Goal: Task Accomplishment & Management: Complete application form

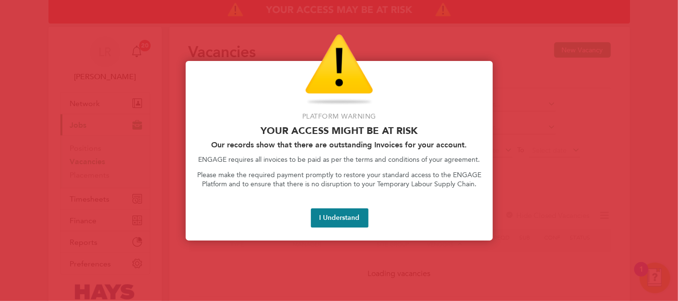
click at [346, 211] on button "I Understand" at bounding box center [340, 217] width 58 height 19
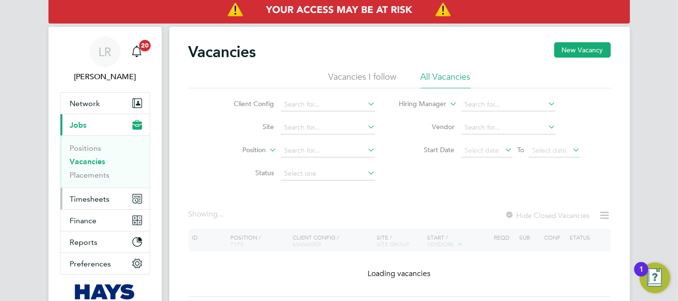
click at [111, 201] on button "Timesheets" at bounding box center [104, 198] width 89 height 21
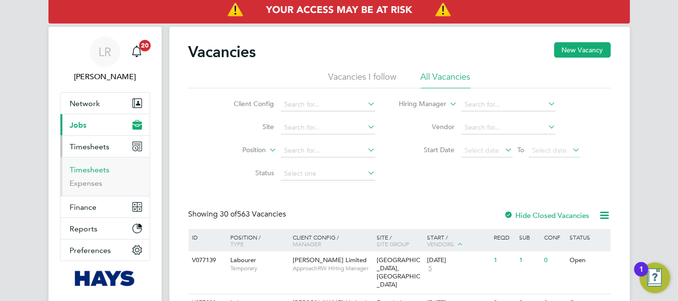
click at [90, 170] on link "Timesheets" at bounding box center [90, 169] width 40 height 9
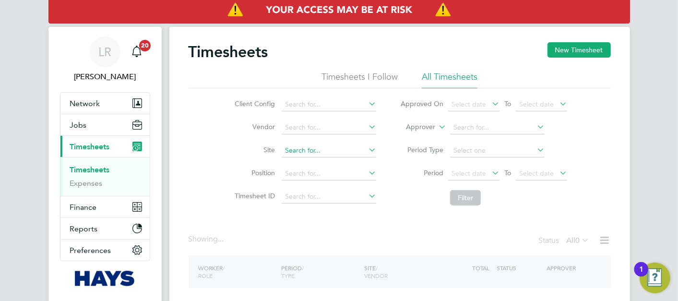
click at [588, 54] on button "New Timesheet" at bounding box center [578, 49] width 63 height 15
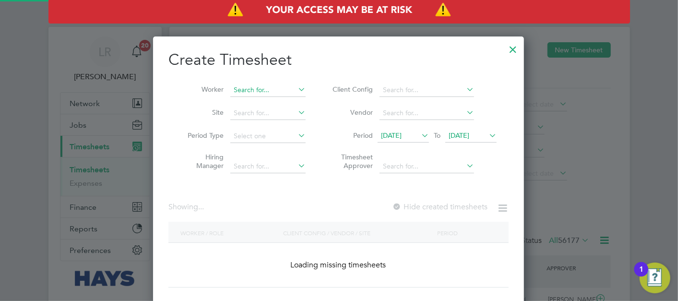
click at [284, 92] on input at bounding box center [267, 89] width 75 height 13
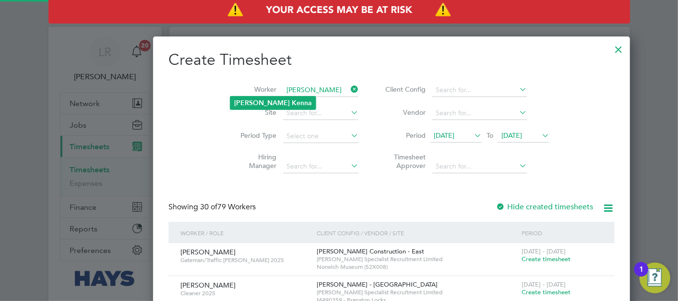
type input "[PERSON_NAME]"
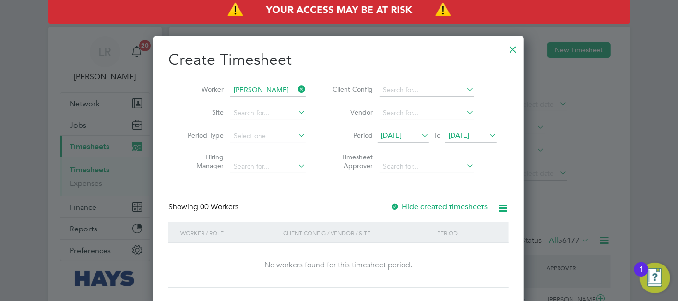
click at [449, 222] on div "Period" at bounding box center [466, 233] width 64 height 22
click at [446, 211] on div "Hide created timesheets" at bounding box center [439, 207] width 99 height 10
click at [447, 210] on label "Hide created timesheets" at bounding box center [438, 207] width 97 height 10
click at [447, 209] on label "Hide created timesheets" at bounding box center [438, 207] width 97 height 10
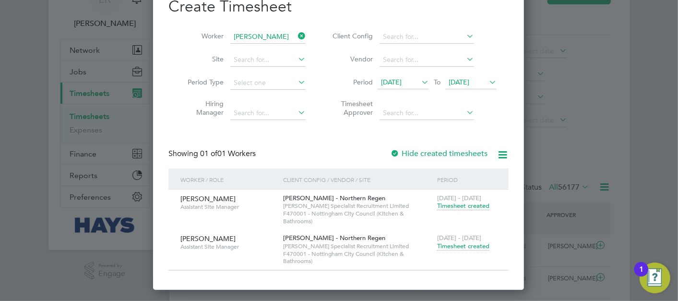
click at [469, 246] on span "Timesheet created" at bounding box center [463, 246] width 52 height 9
click at [452, 244] on span "Timesheet created" at bounding box center [463, 246] width 52 height 9
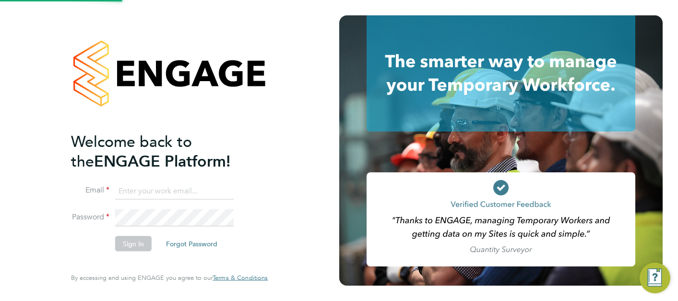
click at [193, 185] on input at bounding box center [174, 190] width 118 height 17
type input "lewis.railton@hays.com"
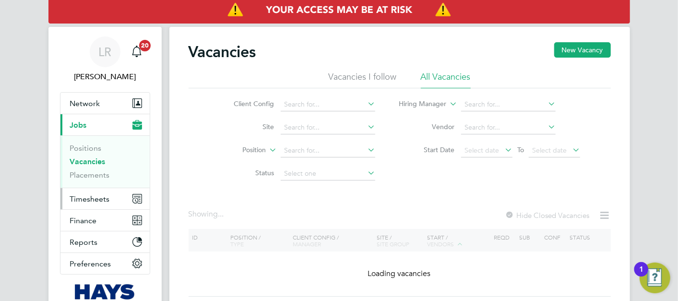
click at [87, 199] on span "Timesheets" at bounding box center [90, 198] width 40 height 9
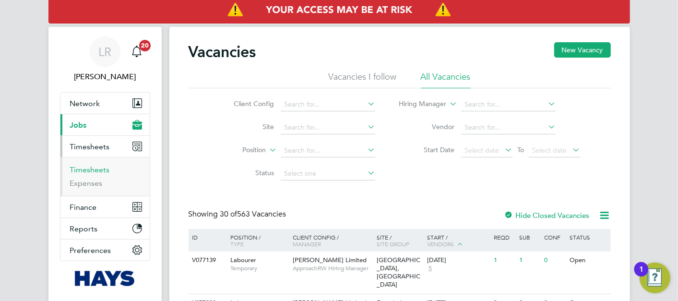
drag, startPoint x: 96, startPoint y: 173, endPoint x: 106, endPoint y: 168, distance: 11.6
click at [96, 173] on link "Timesheets" at bounding box center [90, 169] width 40 height 9
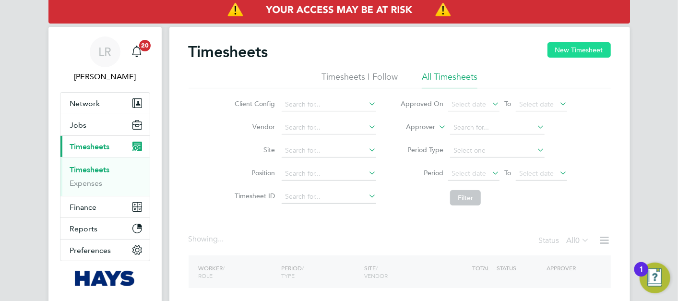
click at [574, 47] on button "New Timesheet" at bounding box center [578, 49] width 63 height 15
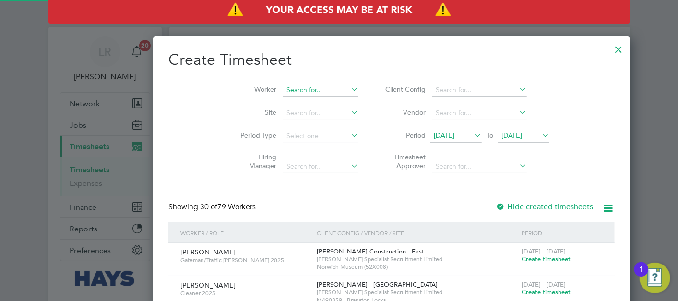
click at [283, 88] on input at bounding box center [320, 89] width 75 height 13
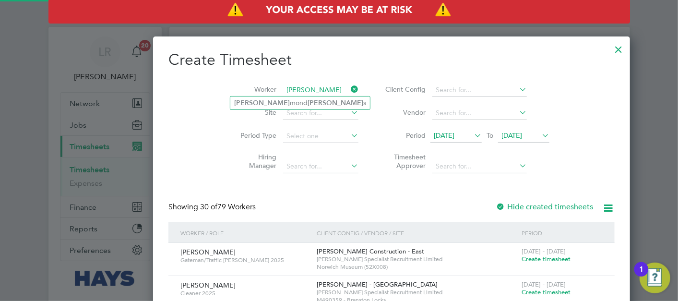
type input "Raymond Higgins"
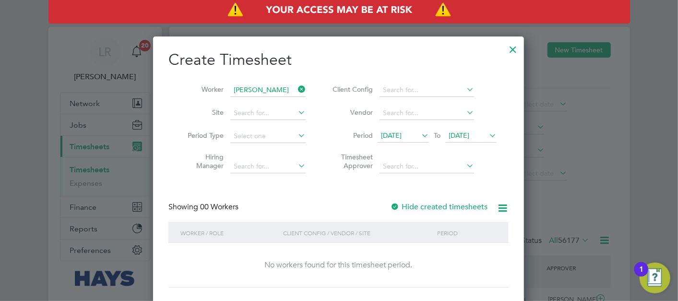
click at [415, 212] on div "Showing 00 Workers Hide created timesheets" at bounding box center [338, 212] width 340 height 20
click at [421, 210] on label "Hide created timesheets" at bounding box center [438, 207] width 97 height 10
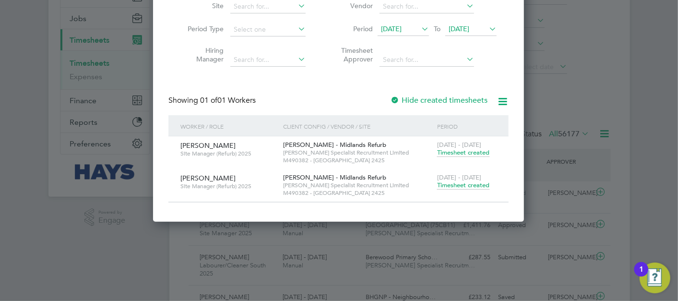
drag, startPoint x: 472, startPoint y: 182, endPoint x: 461, endPoint y: 197, distance: 18.2
click at [470, 183] on span "Timesheet created" at bounding box center [463, 185] width 52 height 9
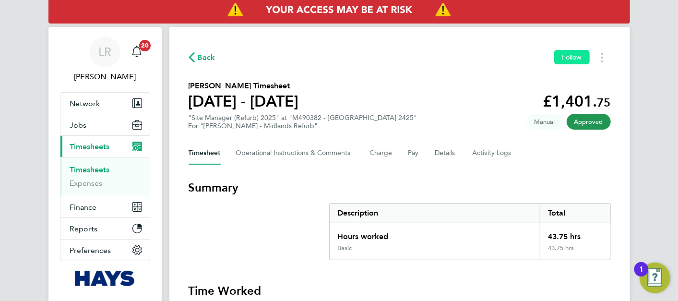
click at [570, 57] on span "Follow" at bounding box center [572, 57] width 20 height 9
click at [207, 57] on span "Back" at bounding box center [207, 58] width 18 height 12
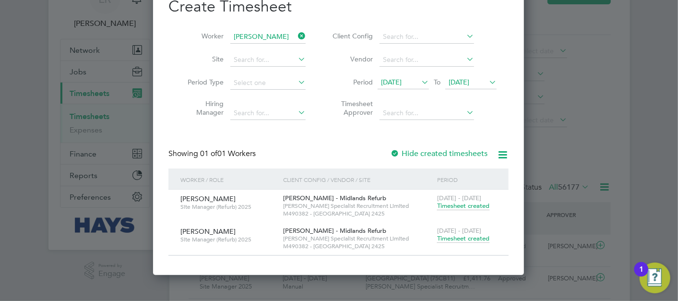
click at [458, 88] on span "[DATE]" at bounding box center [470, 82] width 51 height 13
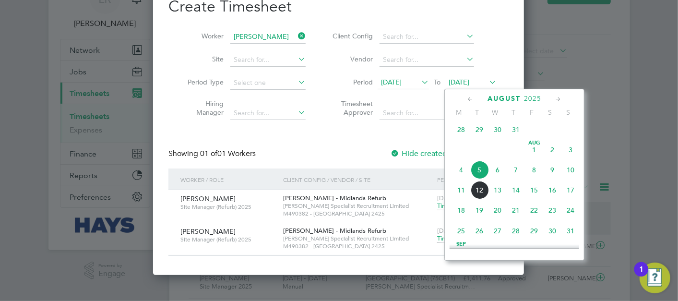
click at [484, 231] on span "26" at bounding box center [479, 231] width 18 height 18
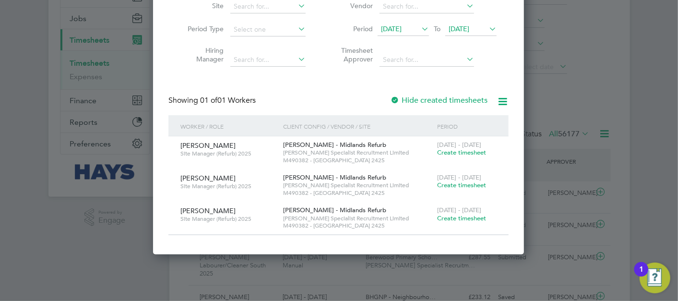
click at [456, 32] on span "26 Aug 2025" at bounding box center [470, 29] width 51 height 13
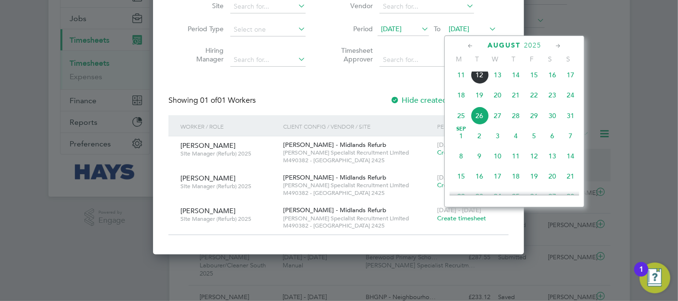
click at [482, 183] on span "16" at bounding box center [479, 176] width 18 height 18
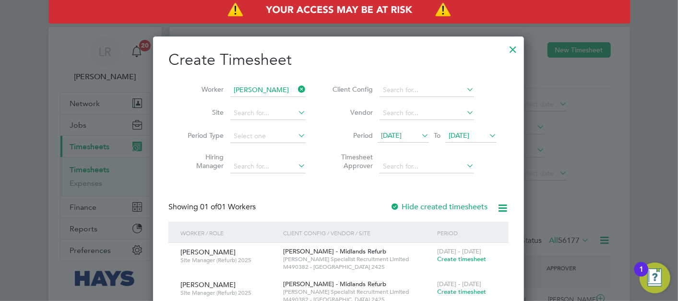
click at [509, 53] on div at bounding box center [512, 46] width 17 height 17
